Goal: Navigation & Orientation: Find specific page/section

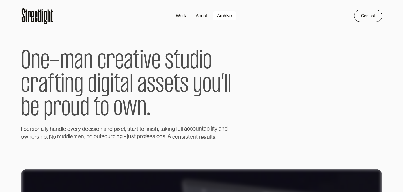
click at [224, 17] on div "Archive" at bounding box center [224, 15] width 15 height 7
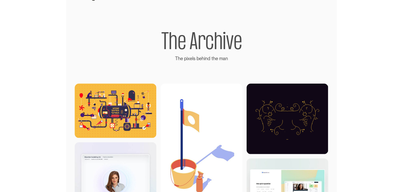
scroll to position [22, 0]
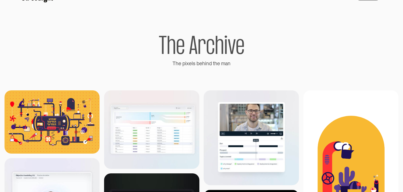
drag, startPoint x: 284, startPoint y: 68, endPoint x: 276, endPoint y: 79, distance: 13.9
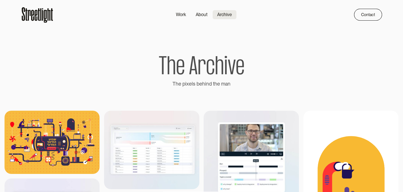
scroll to position [0, 0]
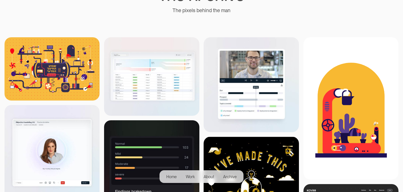
scroll to position [75, 0]
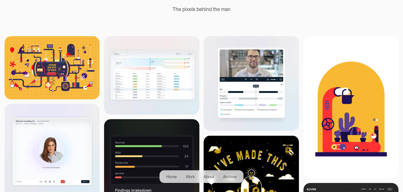
scroll to position [75, 0]
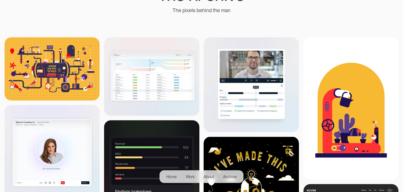
scroll to position [75, 0]
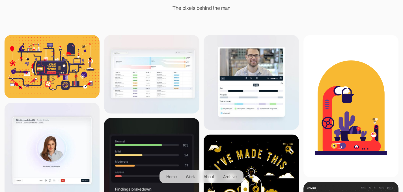
scroll to position [77, 0]
